Goal: Task Accomplishment & Management: Use online tool/utility

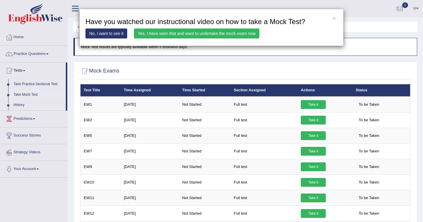
click at [224, 33] on link "Yes, I have seen that and want to undertake the mock exam now" at bounding box center [196, 33] width 125 height 10
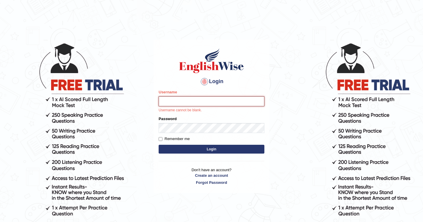
type input "nhatvi"
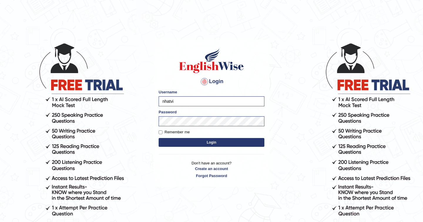
click at [164, 131] on label "Remember me" at bounding box center [174, 132] width 31 height 6
click at [162, 131] on input "Remember me" at bounding box center [161, 132] width 4 height 4
checkbox input "true"
click at [179, 139] on button "Login" at bounding box center [212, 142] width 106 height 9
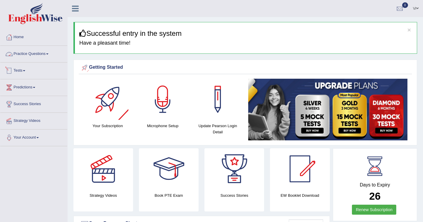
click at [22, 69] on link "Tests" at bounding box center [33, 70] width 67 height 15
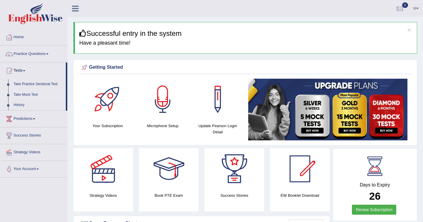
click at [31, 93] on link "Take Mock Test" at bounding box center [38, 95] width 55 height 11
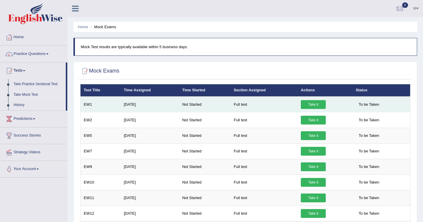
click at [313, 106] on link "Take it" at bounding box center [313, 104] width 25 height 9
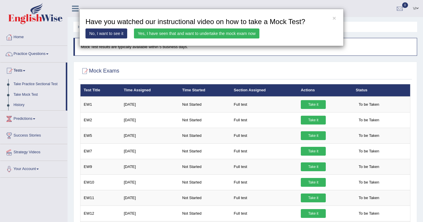
click at [224, 36] on link "Yes, I have seen that and want to undertake the mock exam now" at bounding box center [196, 33] width 125 height 10
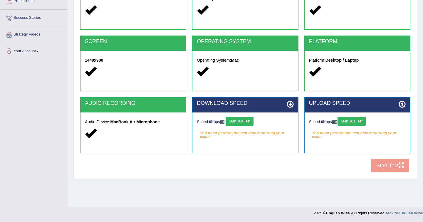
scroll to position [86, 0]
click at [358, 120] on button "Start 10s Test" at bounding box center [352, 121] width 28 height 9
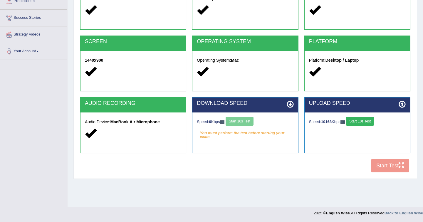
click at [250, 122] on div "Speed: 0 Kbps Start 10s Test" at bounding box center [245, 122] width 97 height 10
click at [363, 122] on button "Start 10s Test" at bounding box center [360, 121] width 28 height 9
click at [244, 119] on button "Start 10s Test" at bounding box center [240, 121] width 28 height 9
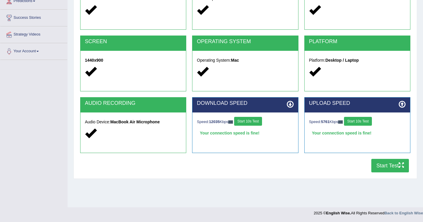
click at [390, 162] on button "Start Test" at bounding box center [390, 166] width 38 height 14
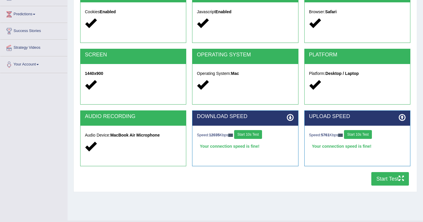
scroll to position [80, 0]
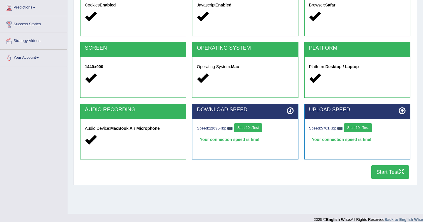
click at [156, 129] on strong "MacBook Air Microphone" at bounding box center [134, 128] width 49 height 5
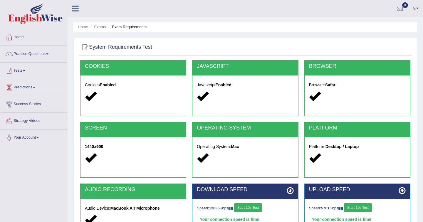
scroll to position [0, 0]
click at [34, 35] on link "Home" at bounding box center [33, 36] width 67 height 15
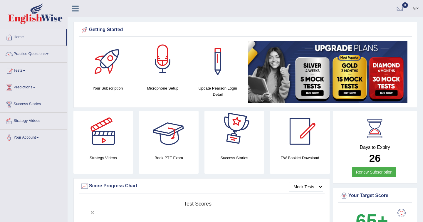
click at [160, 66] on div at bounding box center [162, 61] width 41 height 41
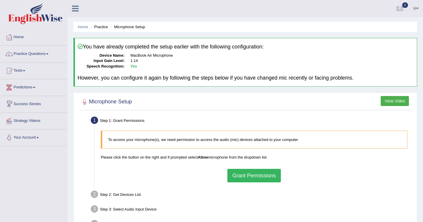
click at [40, 53] on link "Practice Questions" at bounding box center [33, 53] width 67 height 15
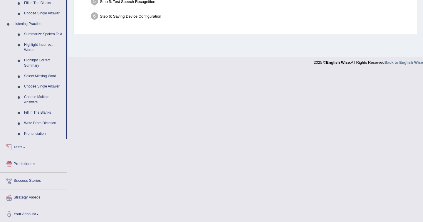
click at [31, 148] on link "Tests" at bounding box center [33, 146] width 67 height 15
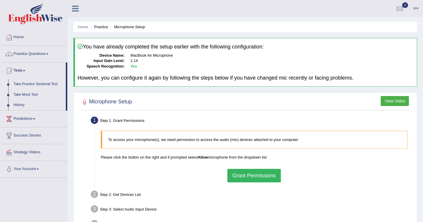
click at [38, 84] on link "Take Practice Sectional Test" at bounding box center [38, 84] width 55 height 11
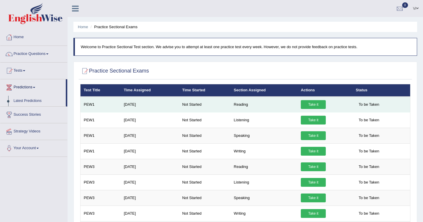
click at [314, 104] on link "Take it" at bounding box center [313, 104] width 25 height 9
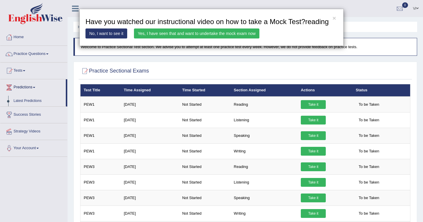
click at [198, 38] on link "Yes, I have seen that and want to undertake the mock exam now" at bounding box center [196, 33] width 125 height 10
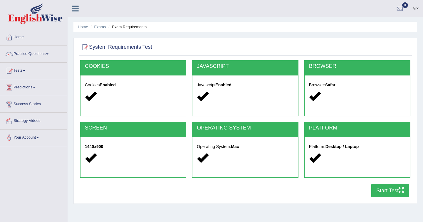
click at [399, 189] on icon "button" at bounding box center [401, 189] width 5 height 5
click at [25, 70] on link "Tests" at bounding box center [33, 70] width 67 height 15
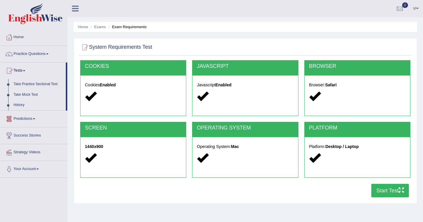
click at [27, 94] on link "Take Mock Test" at bounding box center [38, 95] width 55 height 11
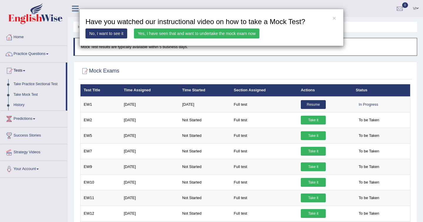
click at [192, 36] on link "Yes, I have seen that and want to undertake the mock exam now" at bounding box center [196, 33] width 125 height 10
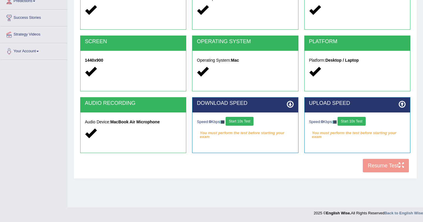
scroll to position [86, 0]
click at [250, 119] on button "Start 10s Test" at bounding box center [240, 121] width 28 height 9
click at [363, 121] on button "Start 10s Test" at bounding box center [352, 121] width 28 height 9
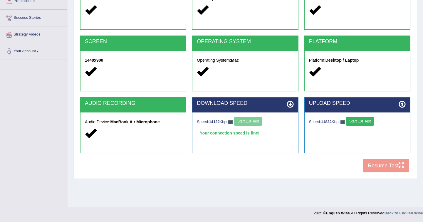
click at [368, 122] on button "Start 10s Test" at bounding box center [360, 121] width 28 height 9
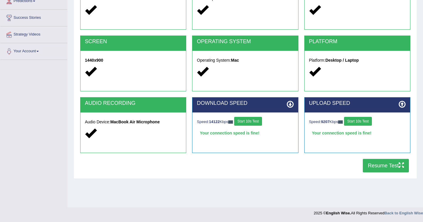
click at [393, 168] on button "Resume Test" at bounding box center [386, 166] width 46 height 14
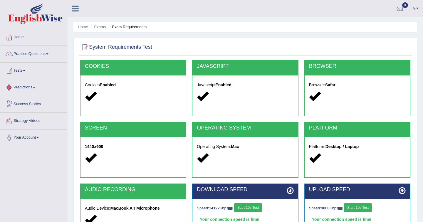
scroll to position [0, 0]
click at [36, 54] on link "Practice Questions" at bounding box center [33, 53] width 67 height 15
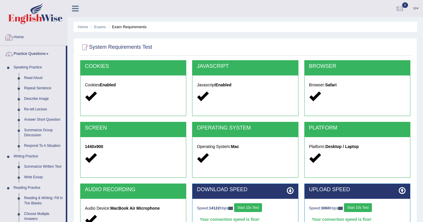
click at [26, 37] on link "Home" at bounding box center [33, 36] width 67 height 15
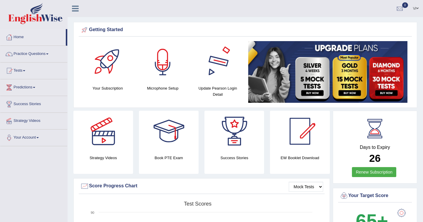
click at [173, 55] on div at bounding box center [162, 61] width 41 height 41
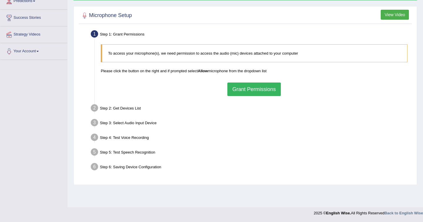
scroll to position [86, 0]
click at [278, 90] on button "Grant Permissions" at bounding box center [253, 90] width 53 height 14
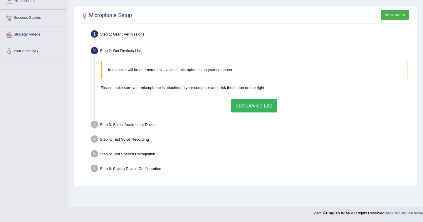
click at [271, 105] on button "Get Device List" at bounding box center [254, 106] width 46 height 14
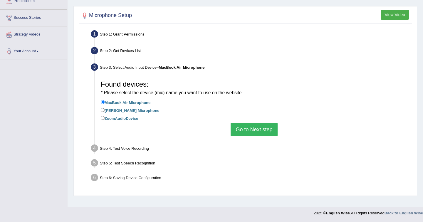
click at [256, 123] on button "Go to Next step" at bounding box center [254, 130] width 47 height 14
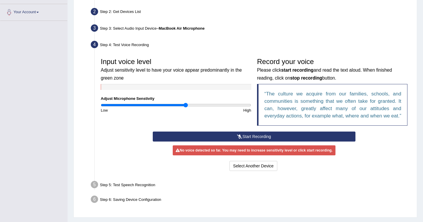
scroll to position [126, 0]
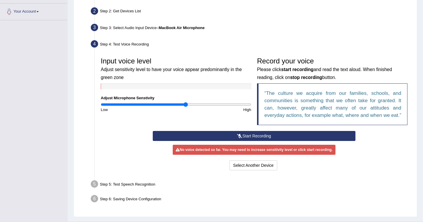
click at [248, 141] on button "Start Recording" at bounding box center [254, 136] width 202 height 10
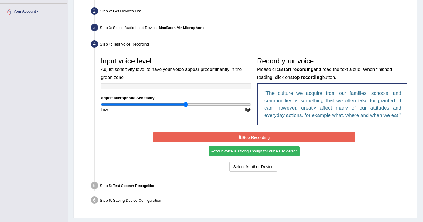
click at [248, 142] on button "Stop Recording" at bounding box center [254, 137] width 202 height 10
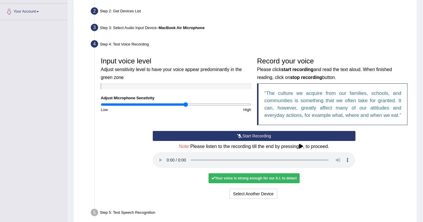
click at [167, 163] on audio at bounding box center [254, 160] width 202 height 16
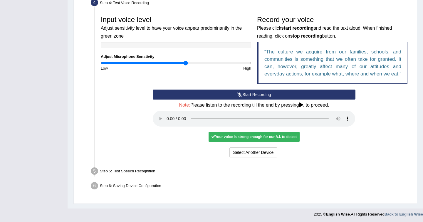
scroll to position [167, 0]
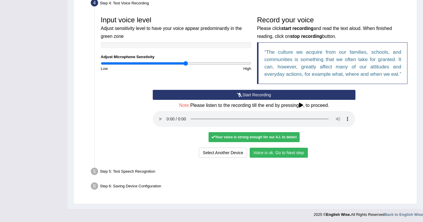
click at [278, 153] on button "Voice is ok. Go to Next step" at bounding box center [279, 153] width 58 height 10
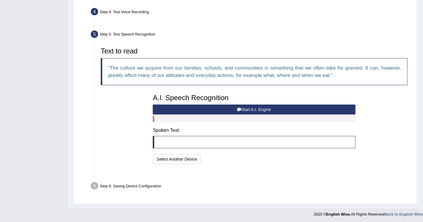
scroll to position [144, 0]
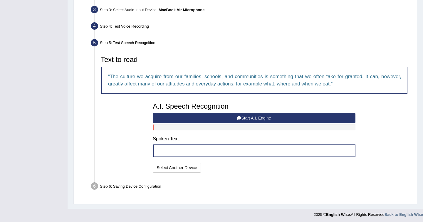
click at [248, 118] on button "Start A.I. Engine" at bounding box center [254, 118] width 202 height 10
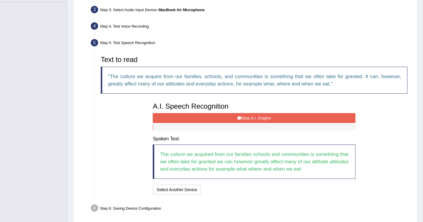
click at [248, 118] on button "Stop A.I. Engine" at bounding box center [254, 118] width 202 height 10
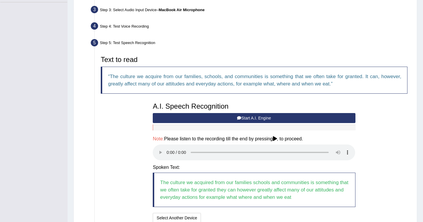
click at [166, 147] on audio at bounding box center [254, 153] width 202 height 16
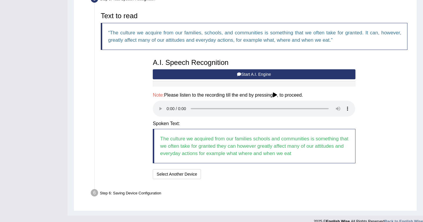
scroll to position [187, 0]
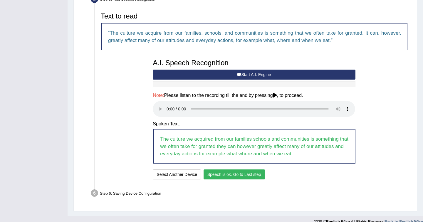
click at [237, 169] on button "Speech is ok. Go to Last step" at bounding box center [234, 174] width 61 height 10
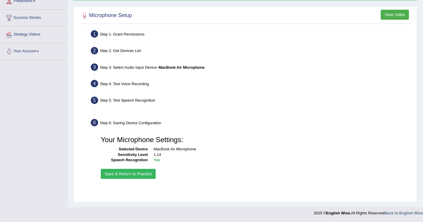
scroll to position [86, 0]
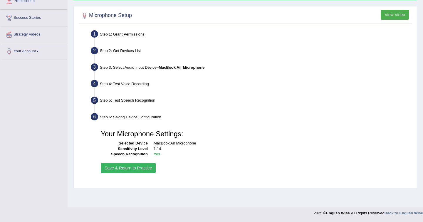
click at [150, 165] on button "Save & Return to Practice" at bounding box center [128, 168] width 55 height 10
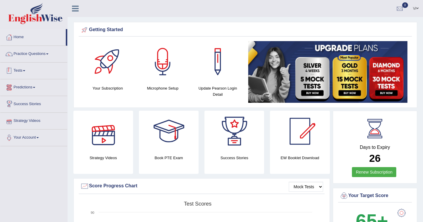
click at [22, 73] on link "Tests" at bounding box center [33, 70] width 67 height 15
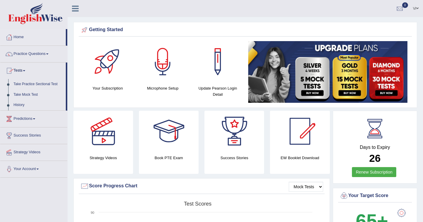
click at [26, 95] on link "Take Mock Test" at bounding box center [38, 95] width 55 height 11
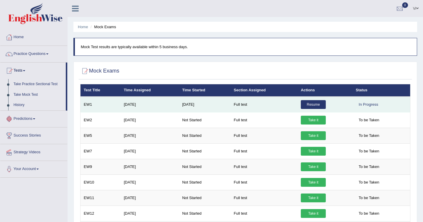
click at [313, 104] on link "Resume" at bounding box center [313, 104] width 25 height 9
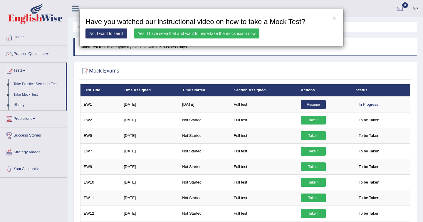
click at [212, 33] on link "Yes, I have seen that and want to undertake the mock exam now" at bounding box center [196, 33] width 125 height 10
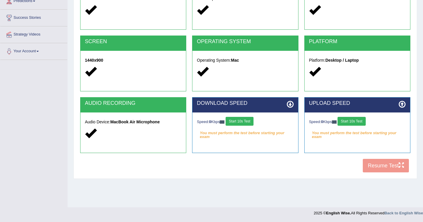
scroll to position [86, 0]
click at [247, 121] on button "Start 10s Test" at bounding box center [240, 121] width 28 height 9
click at [360, 124] on button "Start 10s Test" at bounding box center [352, 121] width 28 height 9
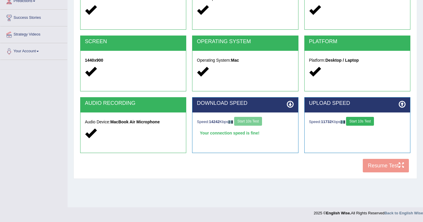
click at [366, 120] on button "Start 10s Test" at bounding box center [360, 121] width 28 height 9
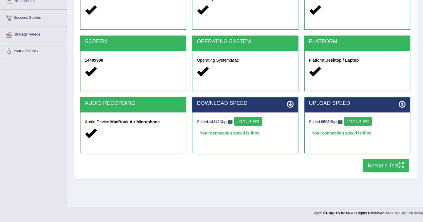
click at [375, 166] on button "Resume Test" at bounding box center [386, 166] width 46 height 14
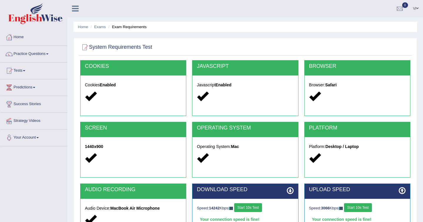
scroll to position [0, 0]
click at [25, 54] on link "Practice Questions" at bounding box center [33, 53] width 67 height 15
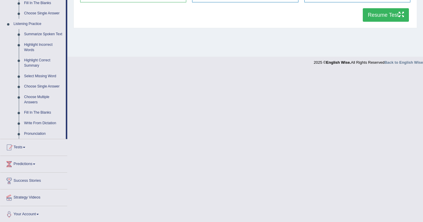
click at [20, 149] on link "Tests" at bounding box center [33, 146] width 67 height 15
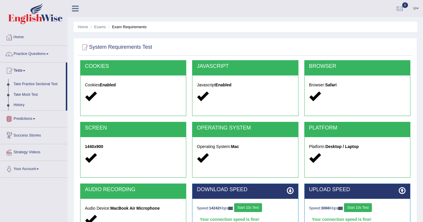
click at [31, 121] on link "Predictions" at bounding box center [33, 118] width 67 height 15
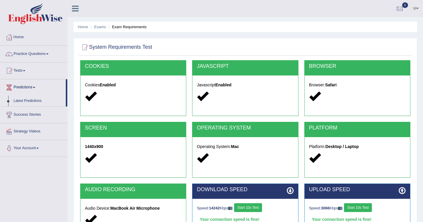
click at [32, 119] on link "Success Stories" at bounding box center [33, 114] width 67 height 15
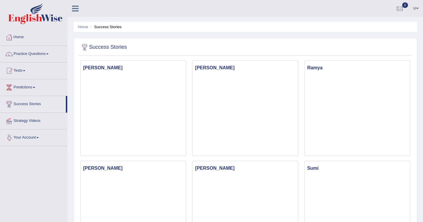
click at [33, 139] on link "Your Account" at bounding box center [33, 137] width 67 height 15
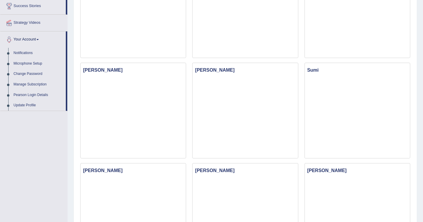
scroll to position [99, 0]
